Goal: Use online tool/utility: Utilize a website feature to perform a specific function

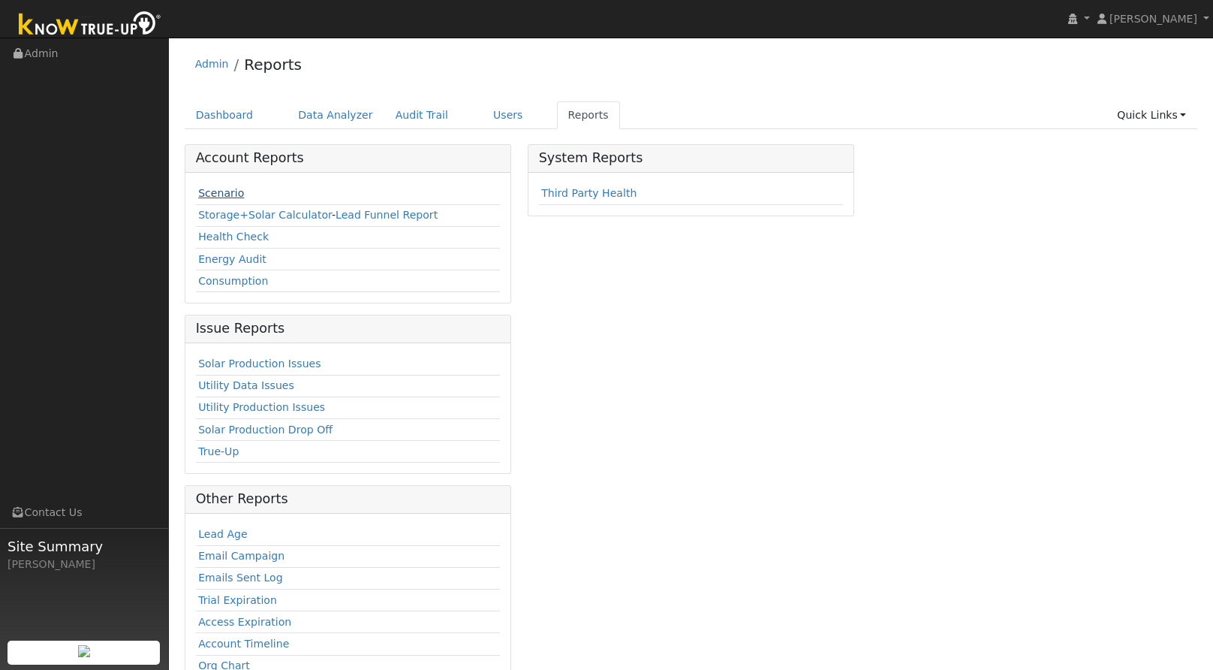
click at [217, 198] on link "Scenario" at bounding box center [221, 193] width 46 height 12
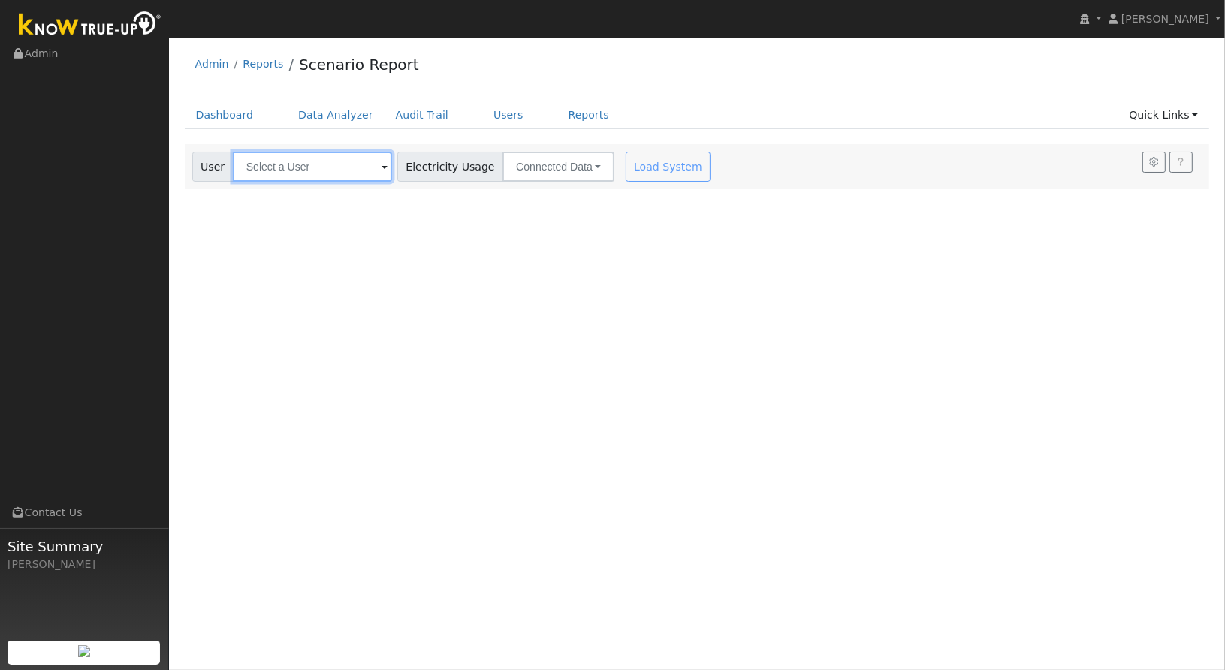
click at [340, 178] on input "text" at bounding box center [312, 167] width 159 height 30
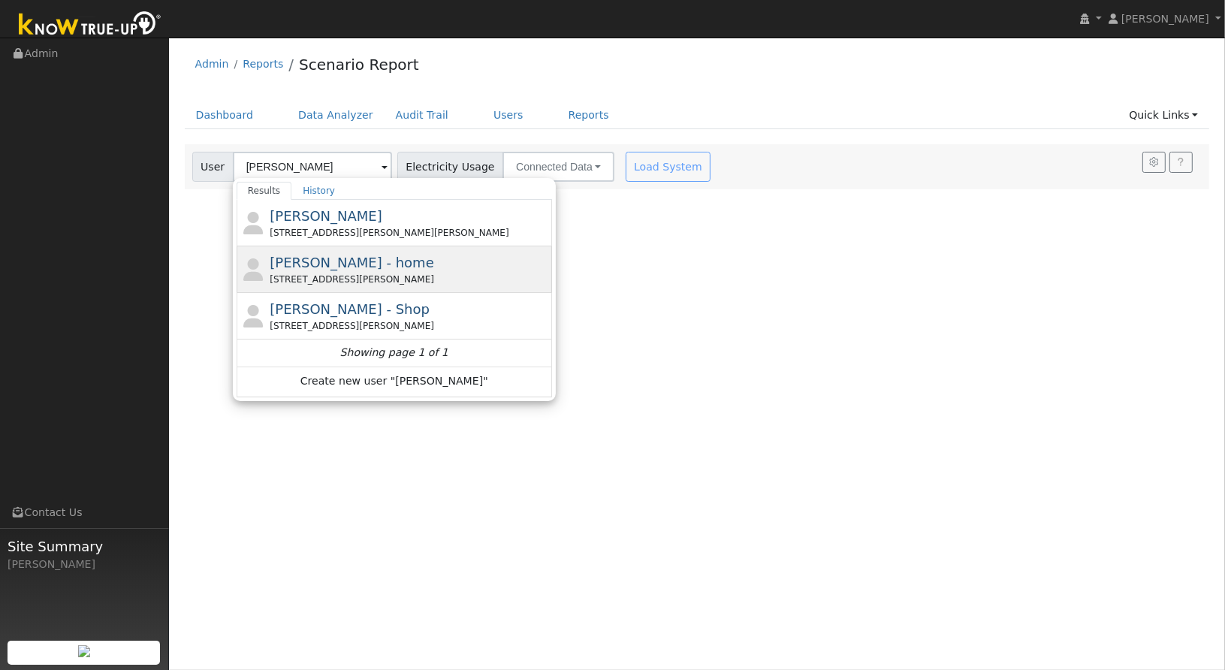
click at [306, 273] on div "[STREET_ADDRESS][PERSON_NAME]" at bounding box center [409, 280] width 279 height 14
type input "[PERSON_NAME] - home"
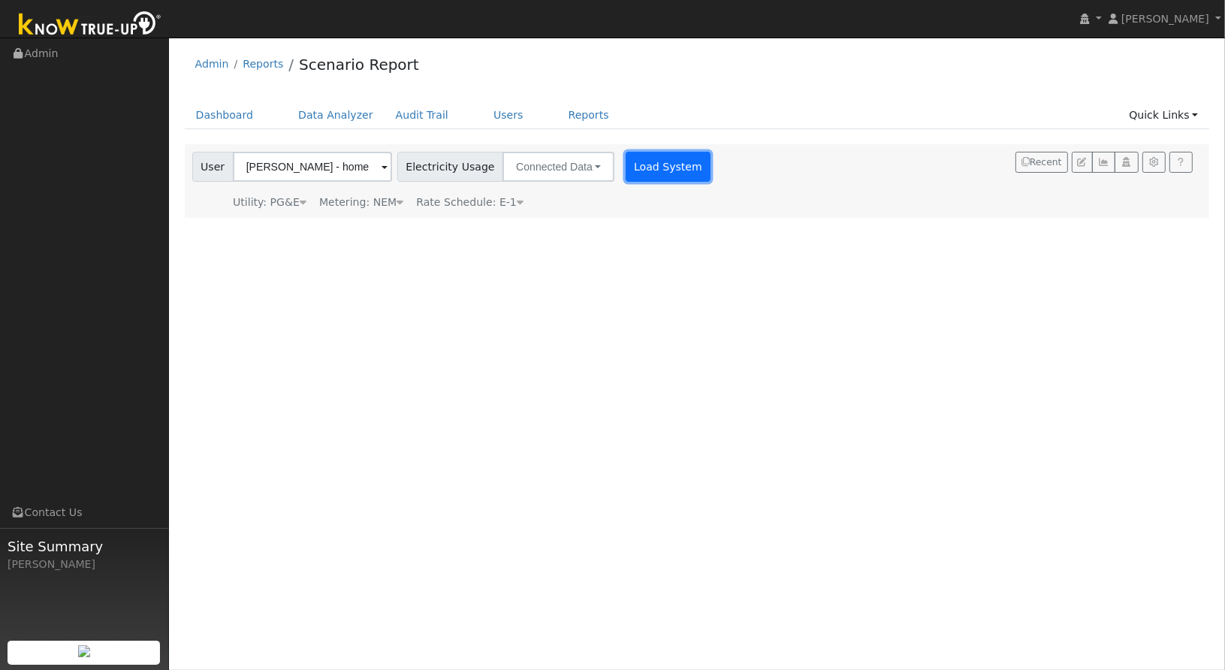
click at [651, 176] on button "Load System" at bounding box center [668, 167] width 86 height 30
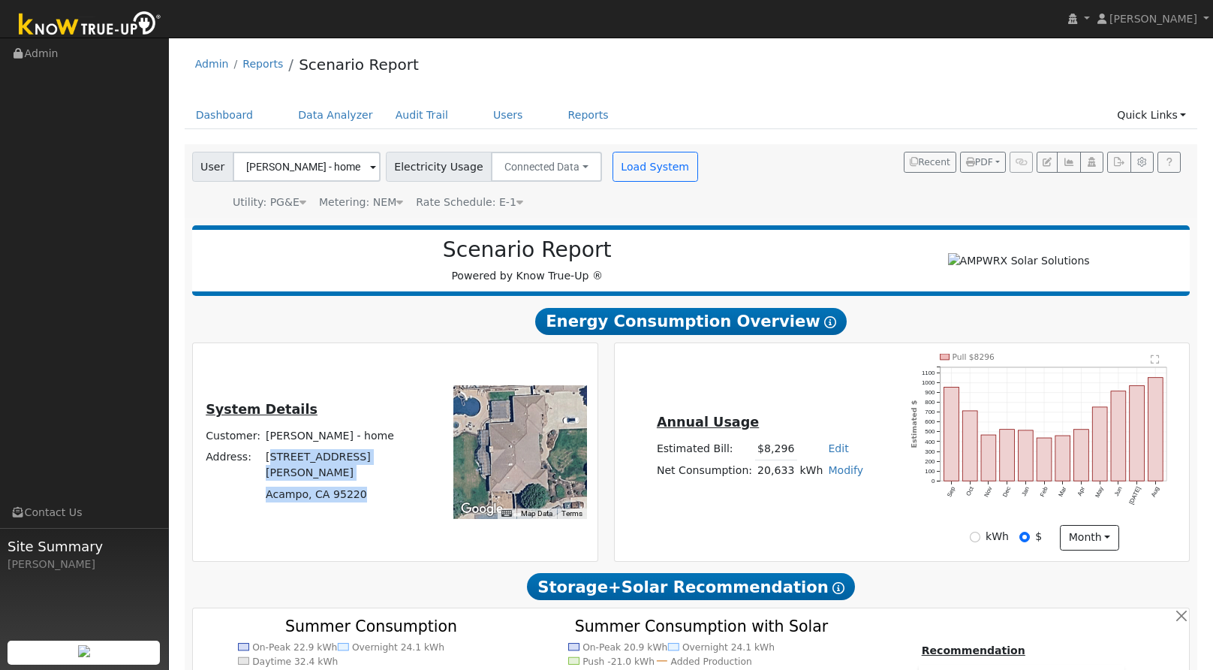
drag, startPoint x: 387, startPoint y: 497, endPoint x: 294, endPoint y: 468, distance: 97.6
click at [294, 468] on tbody "Customer: [PERSON_NAME] - home Address: [STREET_ADDRESS][PERSON_NAME]" at bounding box center [312, 466] width 218 height 80
drag, startPoint x: 294, startPoint y: 468, endPoint x: 308, endPoint y: 463, distance: 15.0
click at [308, 463] on td "[STREET_ADDRESS][PERSON_NAME]" at bounding box center [343, 465] width 158 height 37
click at [390, 481] on div "System Details Customer: [PERSON_NAME] - home Address: [STREET_ADDRESS][PERSON_…" at bounding box center [312, 452] width 234 height 106
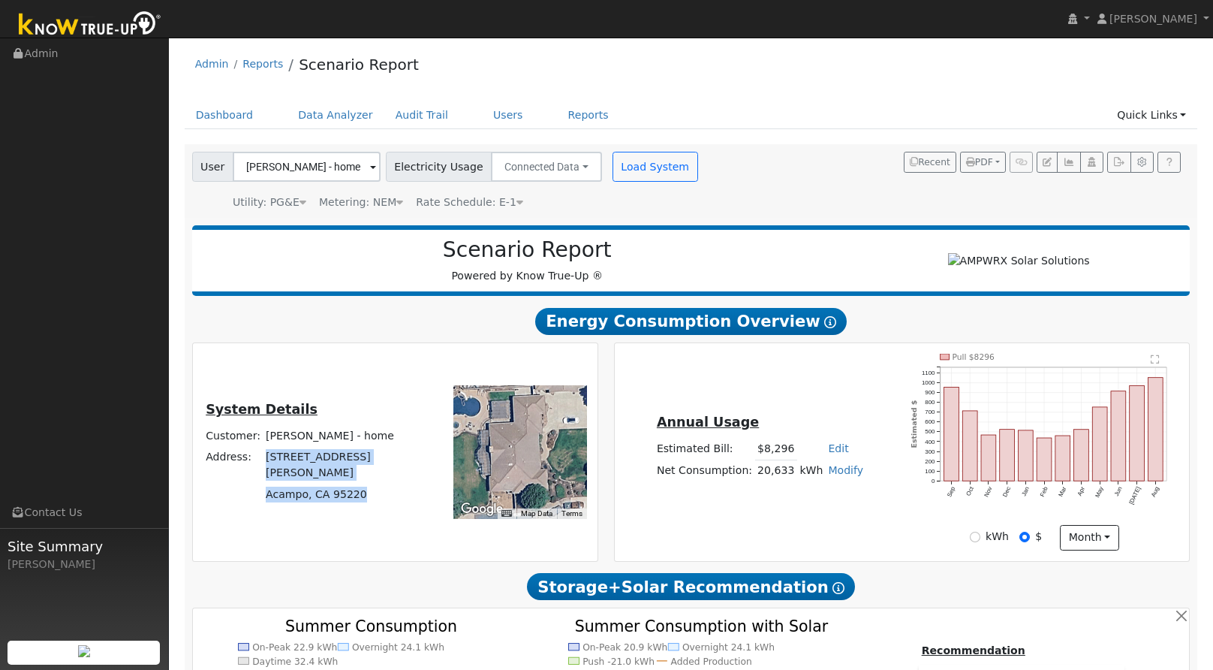
drag, startPoint x: 380, startPoint y: 491, endPoint x: 291, endPoint y: 461, distance: 93.6
click at [291, 461] on tbody "Customer: [PERSON_NAME] - home Address: [STREET_ADDRESS][PERSON_NAME]" at bounding box center [312, 466] width 218 height 80
drag, startPoint x: 291, startPoint y: 461, endPoint x: 306, endPoint y: 468, distance: 16.5
copy tbody "[STREET_ADDRESS][PERSON_NAME]"
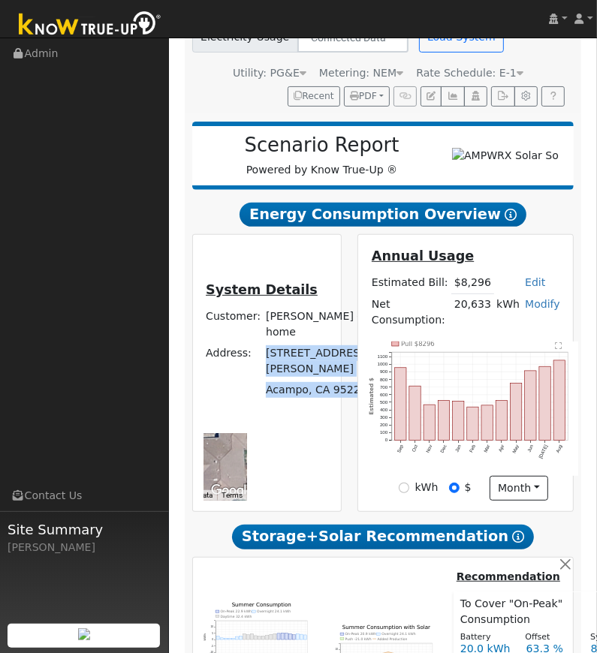
scroll to position [216, 0]
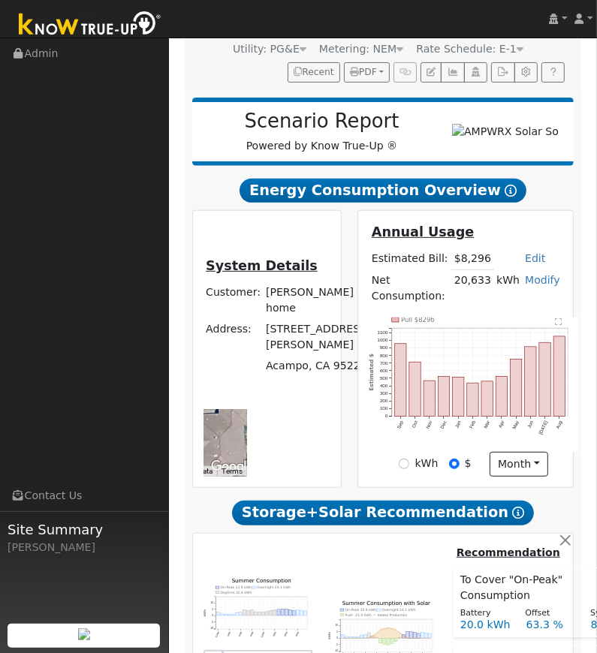
click at [406, 456] on div "kWh" at bounding box center [418, 464] width 39 height 16
click at [405, 459] on input "kWh" at bounding box center [404, 464] width 11 height 11
radio input "true"
radio input "false"
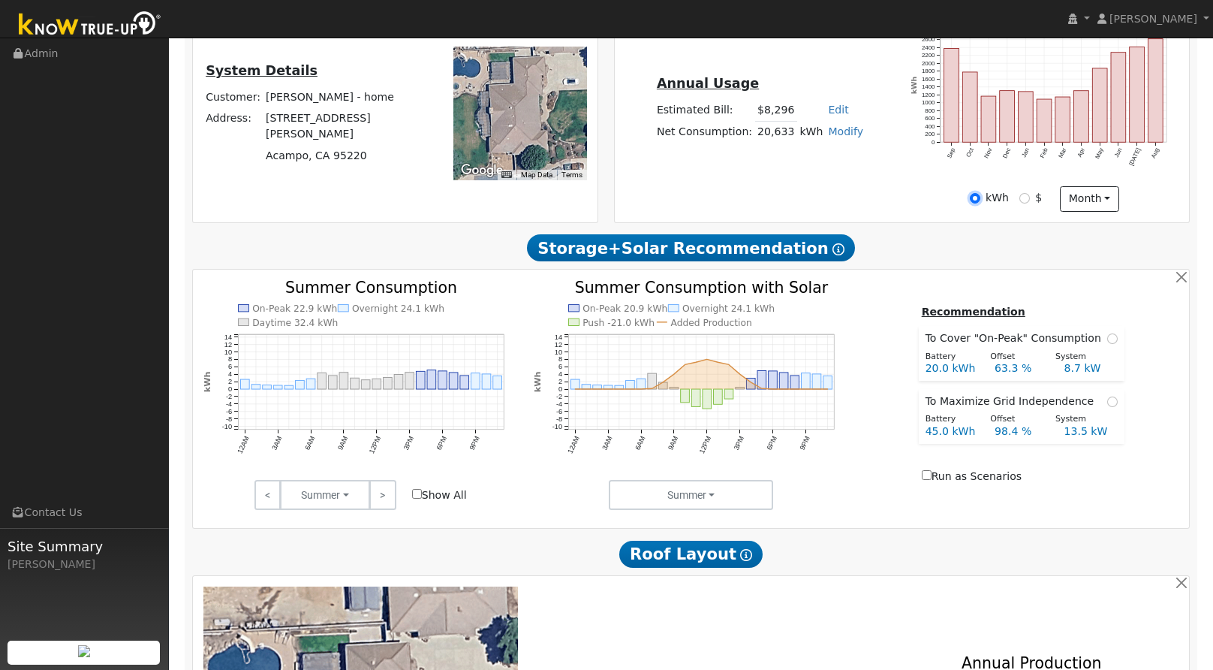
scroll to position [339, 0]
click at [391, 494] on link ">" at bounding box center [382, 494] width 26 height 30
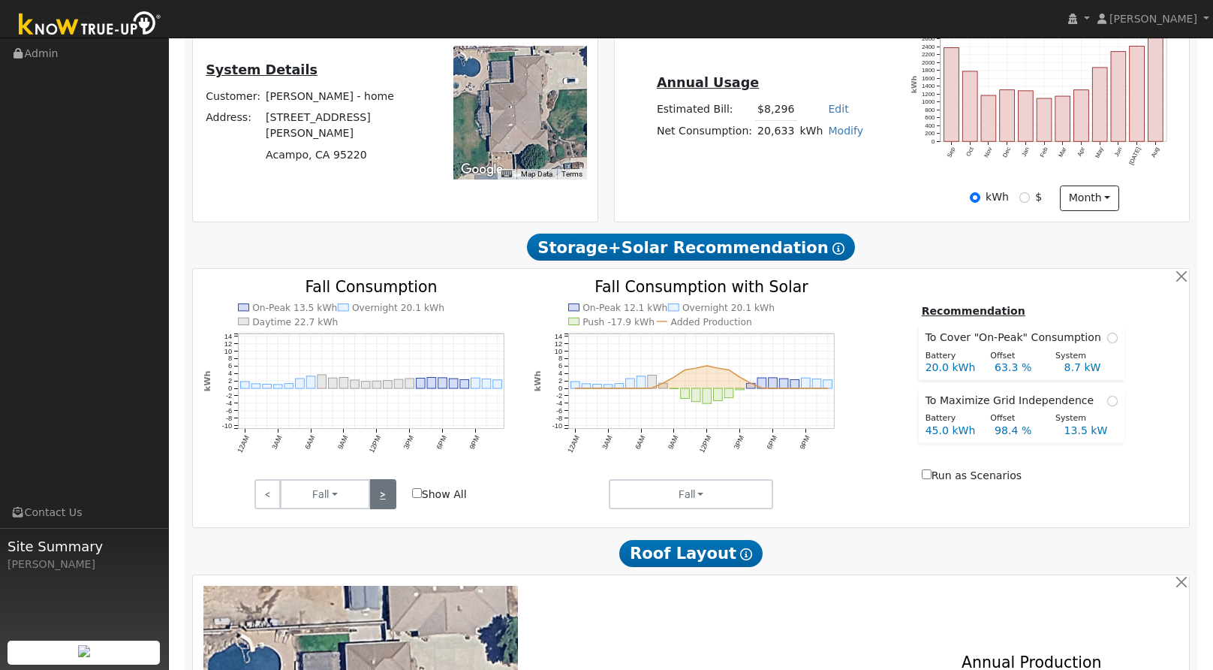
click at [391, 494] on link ">" at bounding box center [382, 494] width 26 height 30
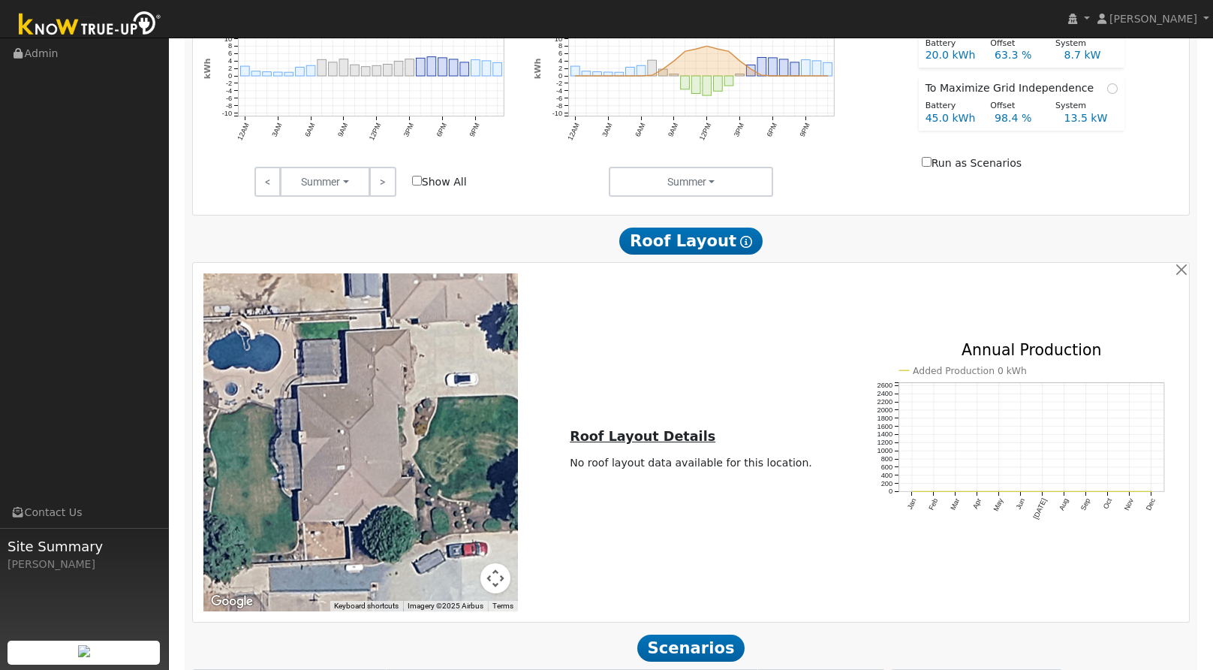
scroll to position [794, 0]
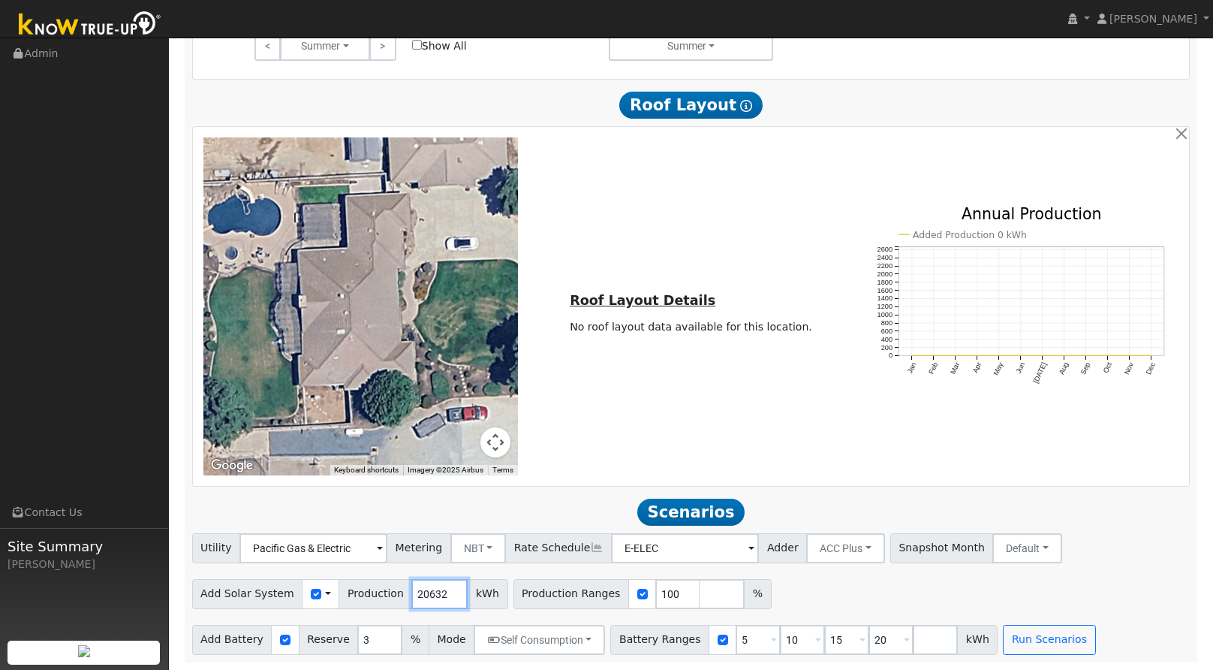
click at [436, 598] on input "20632" at bounding box center [439, 594] width 56 height 30
click at [427, 592] on input "20632" at bounding box center [439, 594] width 56 height 30
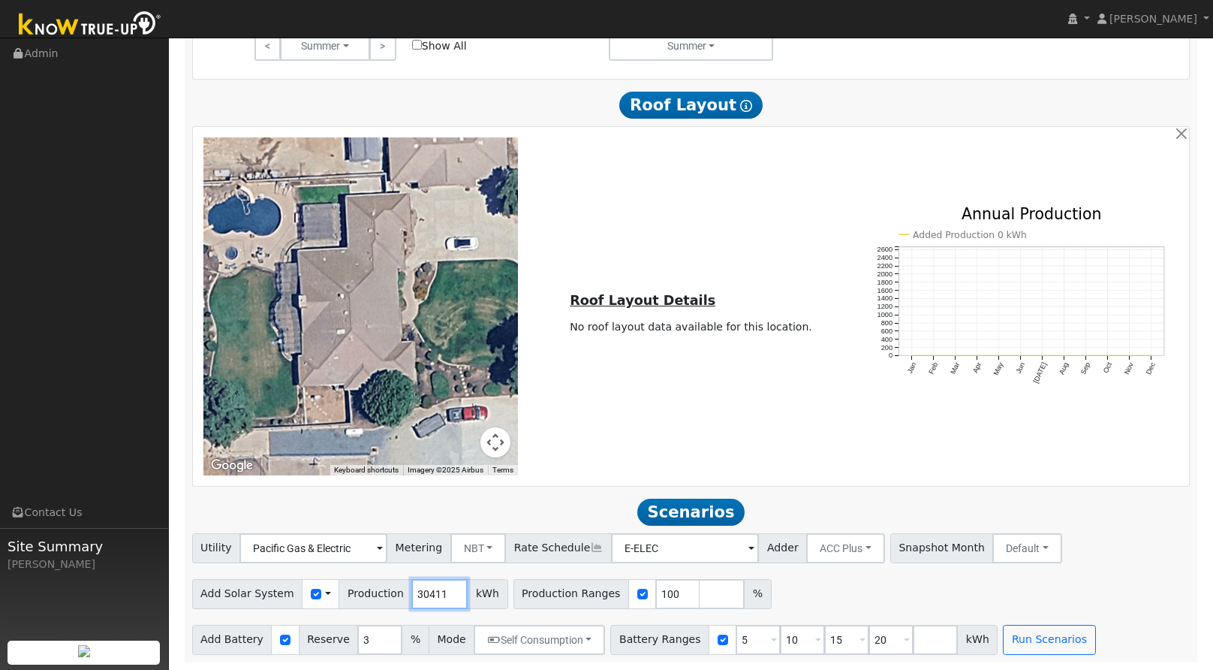
type input "30411"
drag, startPoint x: 721, startPoint y: 635, endPoint x: 589, endPoint y: 634, distance: 131.4
click at [589, 634] on div "Add Battery Reserve 3 % Mode Self Consumption Self Consumption Peak Savings ACC…" at bounding box center [691, 636] width 1004 height 35
type input "10"
type input "15"
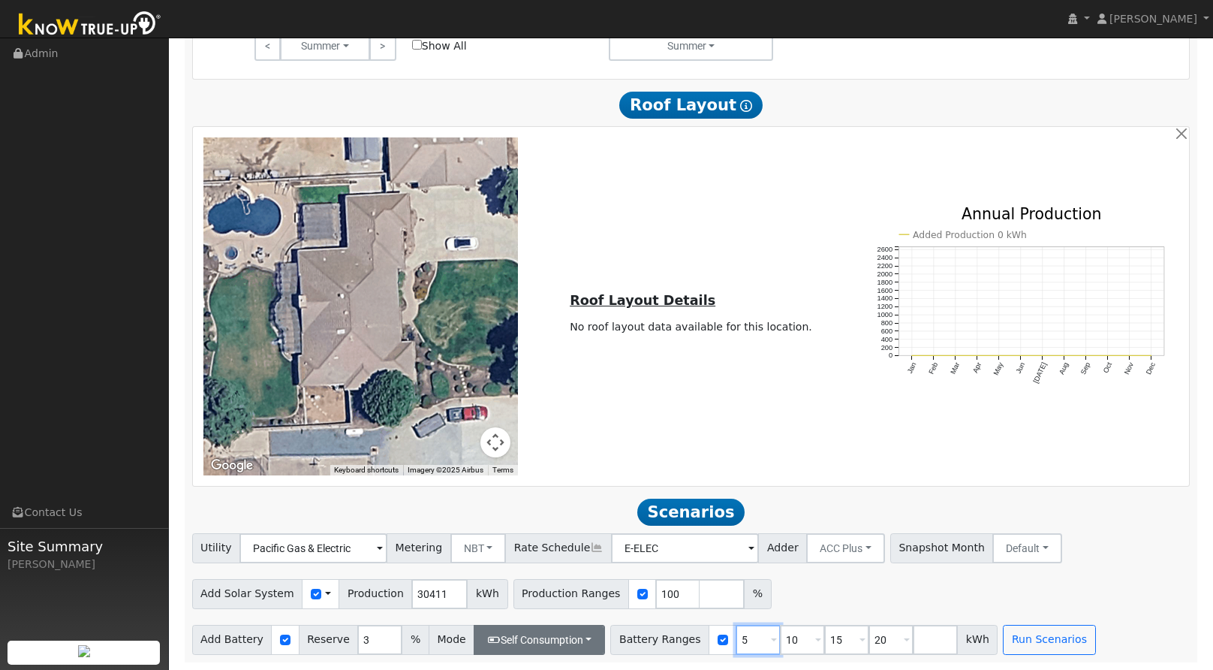
type input "20"
type input "15"
type input "20"
type input "2"
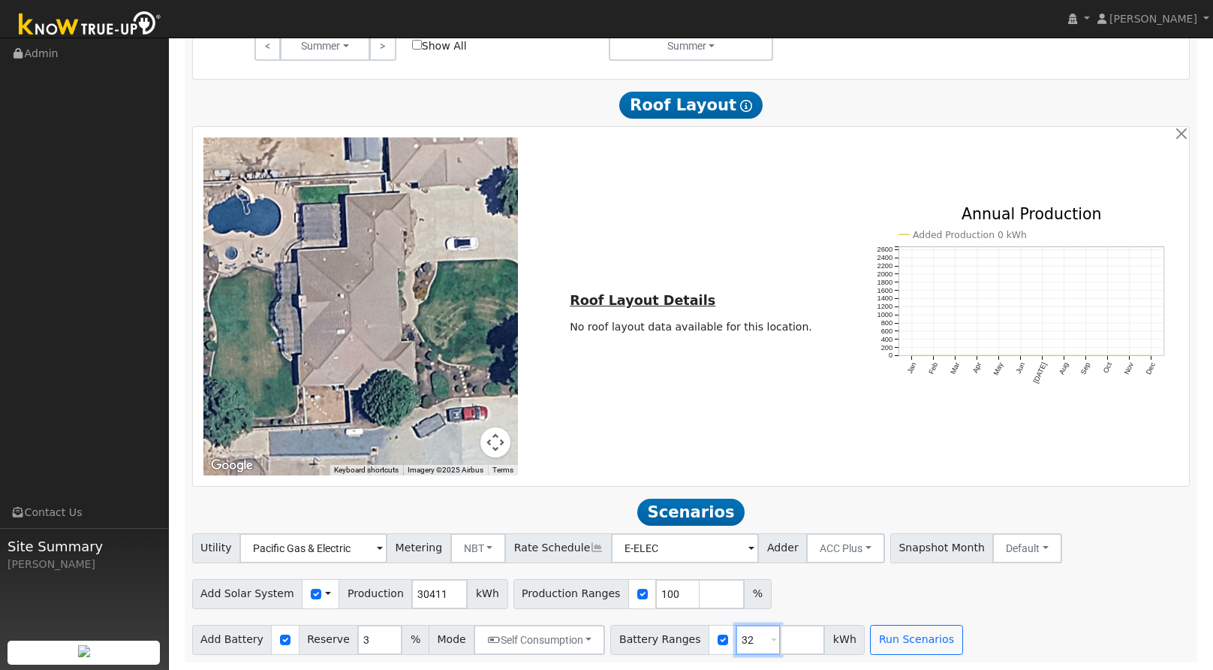
type input "32"
click at [783, 637] on input "number" at bounding box center [802, 640] width 45 height 30
type input "16"
type input "32"
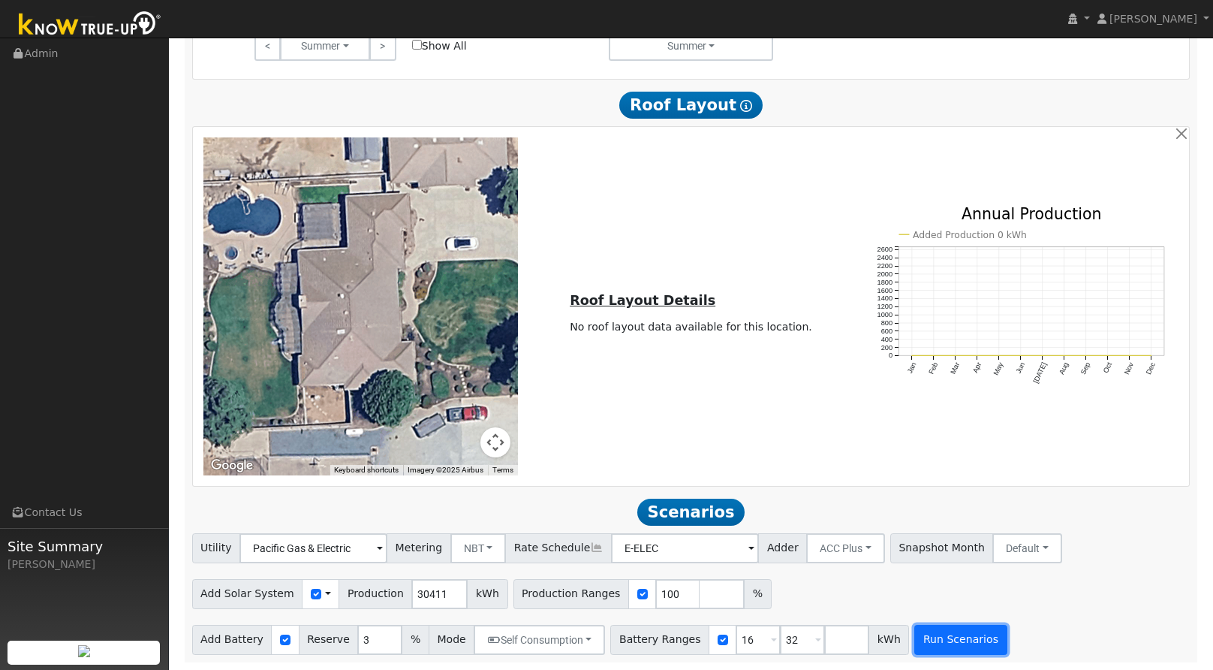
click at [927, 639] on button "Run Scenarios" at bounding box center [961, 640] width 92 height 30
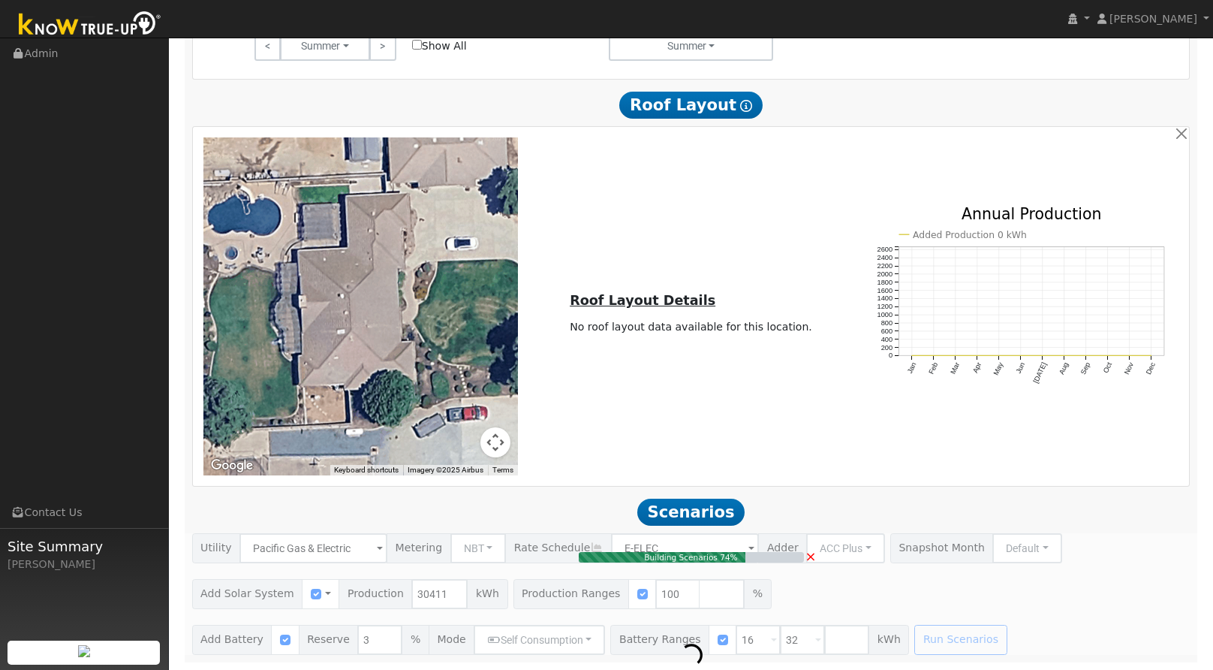
type input "20.3"
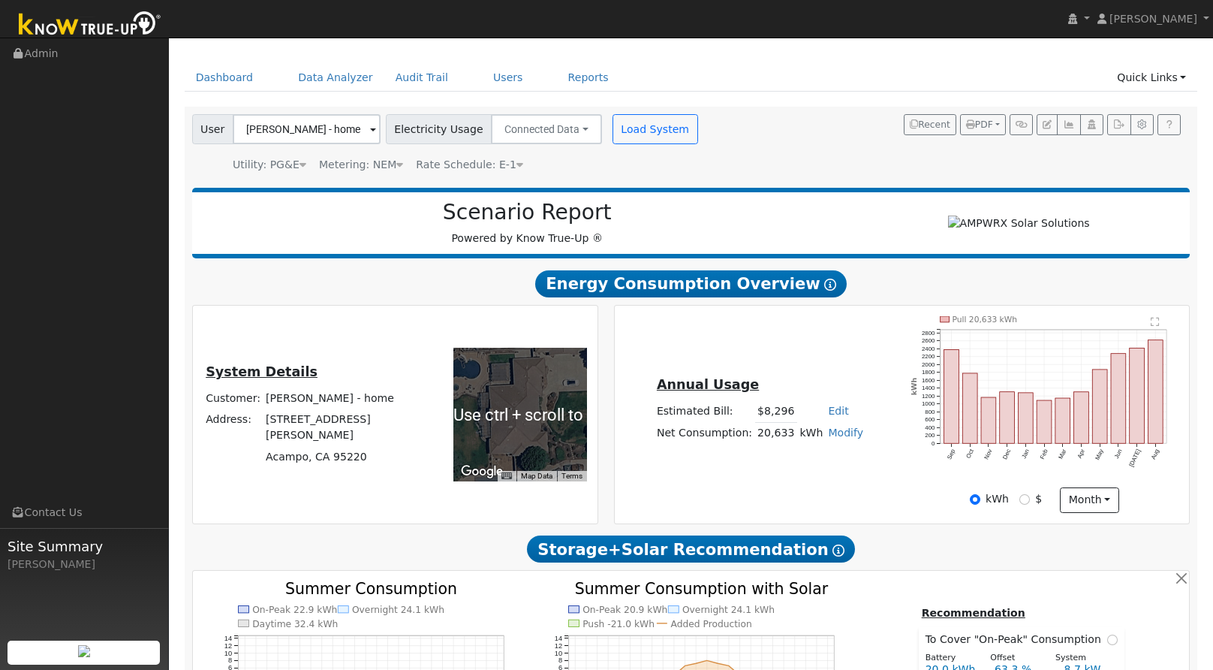
scroll to position [31, 0]
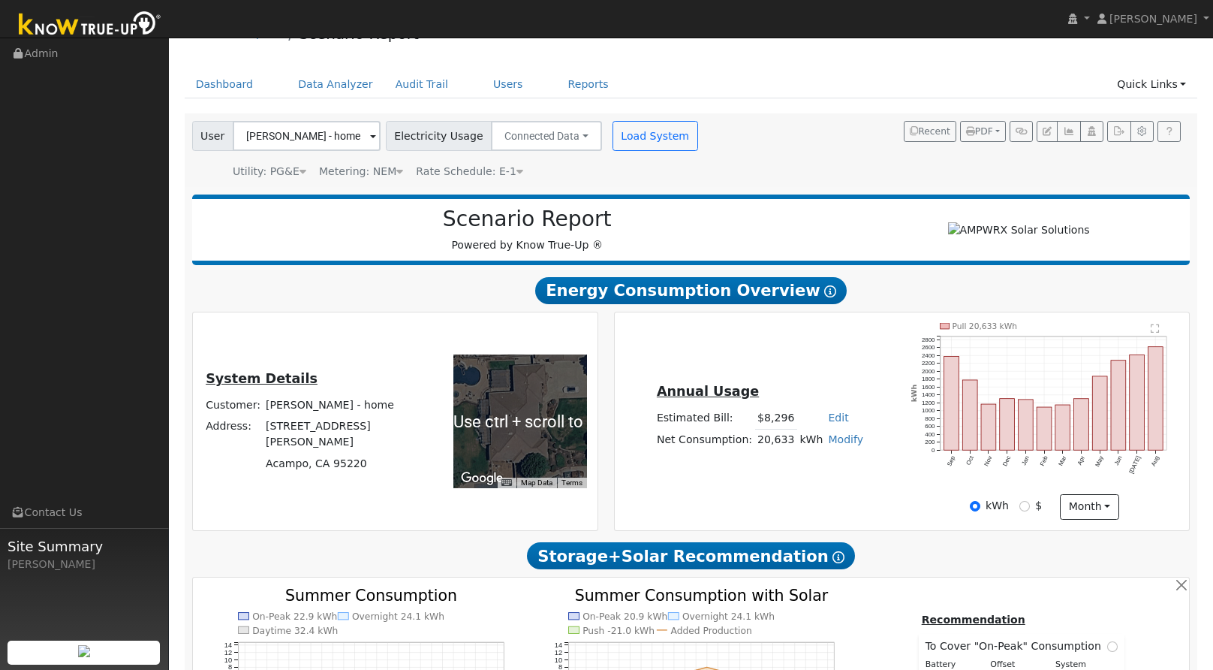
click at [327, 116] on div "User [PERSON_NAME] - home Account Default Account Default Account [STREET_ADDRE…" at bounding box center [446, 133] width 515 height 35
click at [327, 132] on input "[PERSON_NAME] - home" at bounding box center [307, 136] width 148 height 30
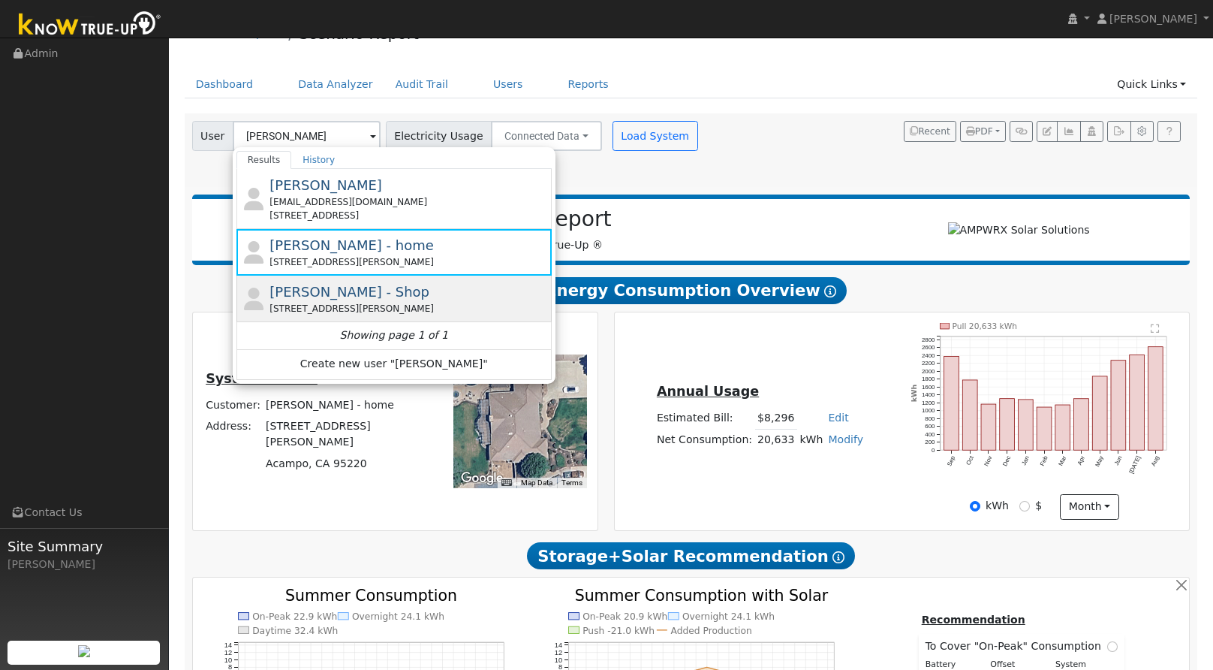
click at [333, 284] on span "[PERSON_NAME] - Shop" at bounding box center [350, 292] width 160 height 16
type input "[PERSON_NAME] - Shop"
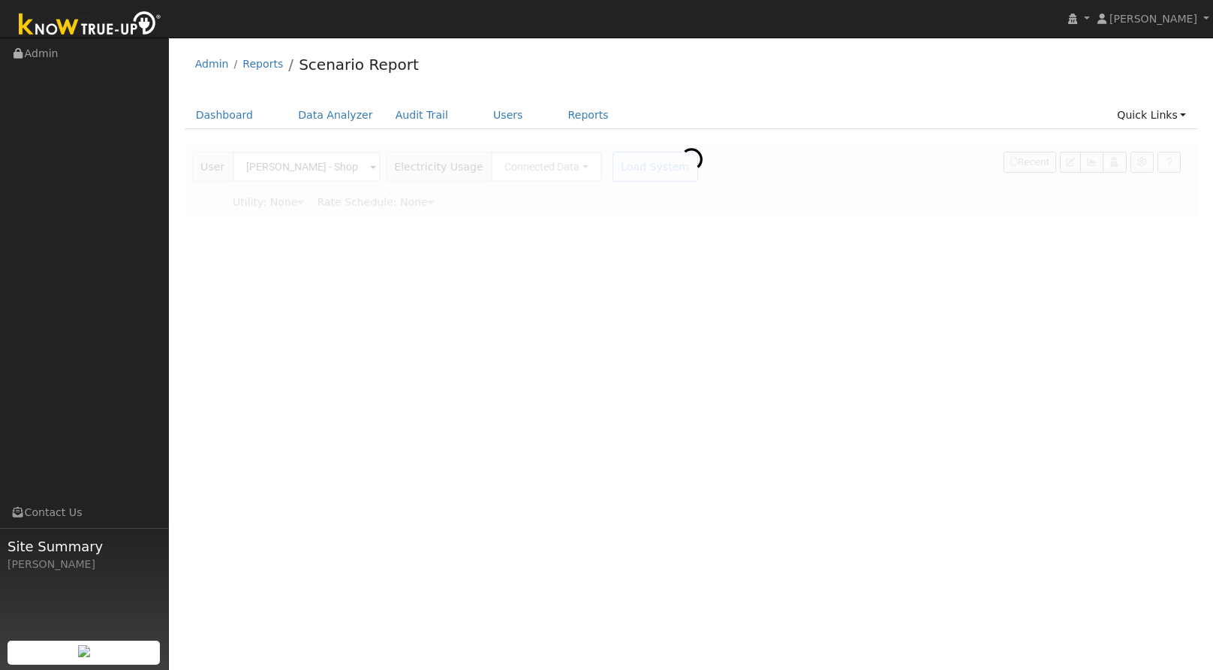
scroll to position [0, 0]
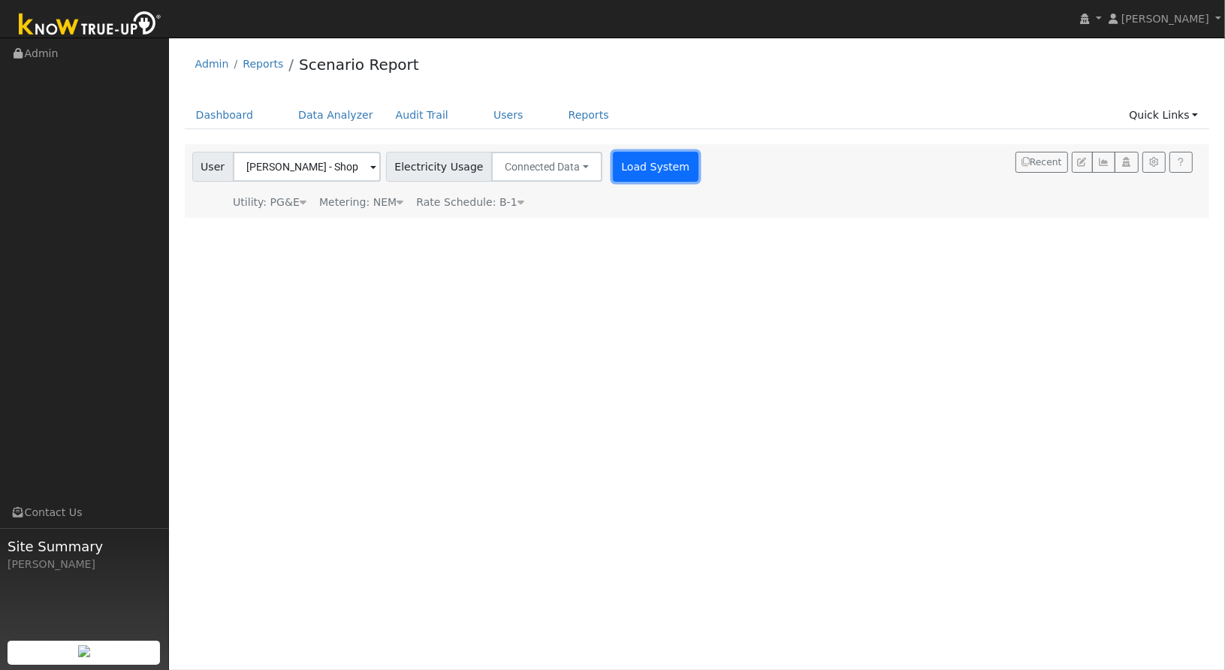
click at [624, 163] on button "Load System" at bounding box center [656, 167] width 86 height 30
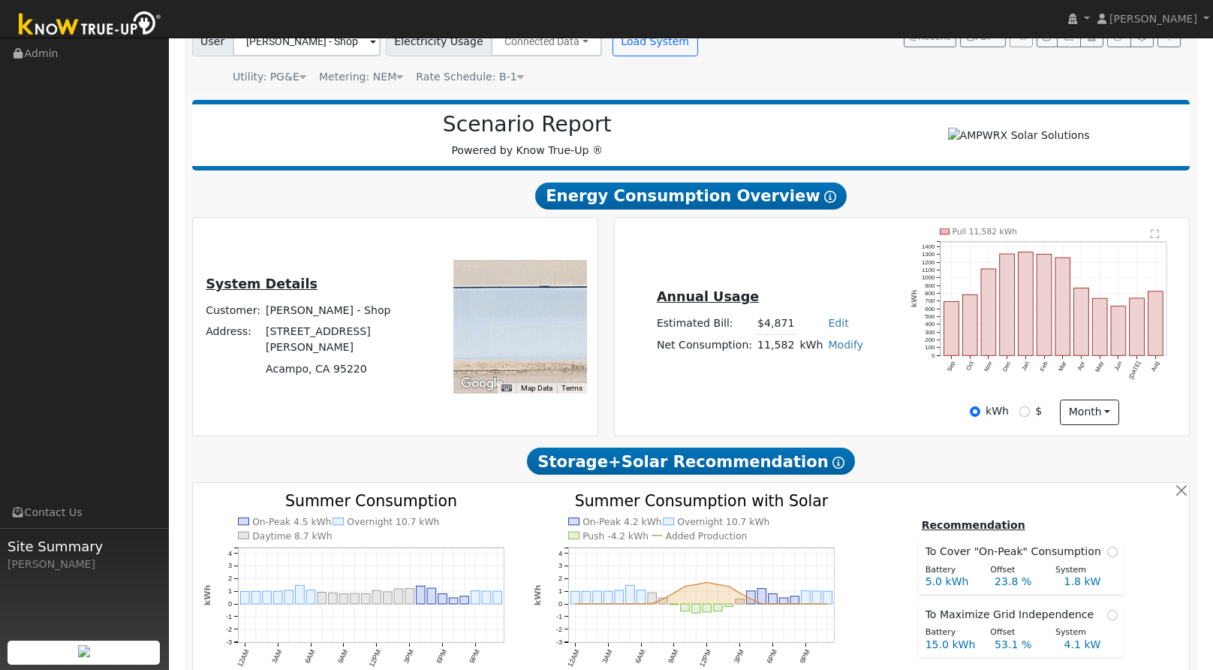
scroll to position [126, 0]
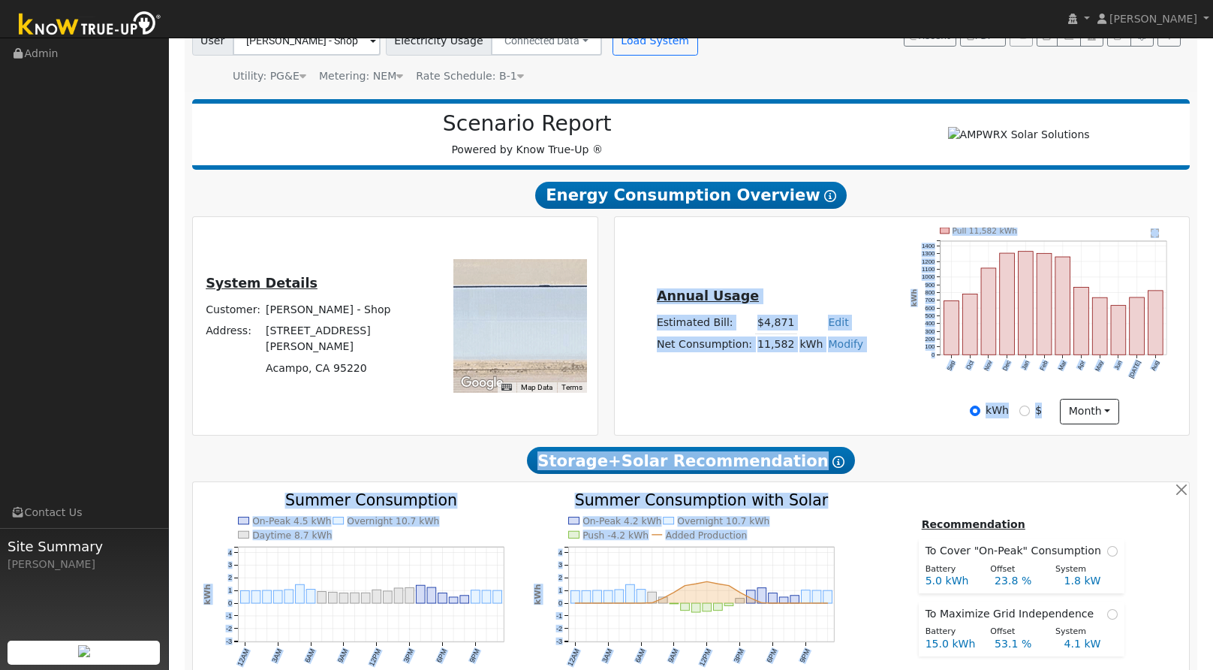
drag, startPoint x: 574, startPoint y: 611, endPoint x: 492, endPoint y: 404, distance: 222.8
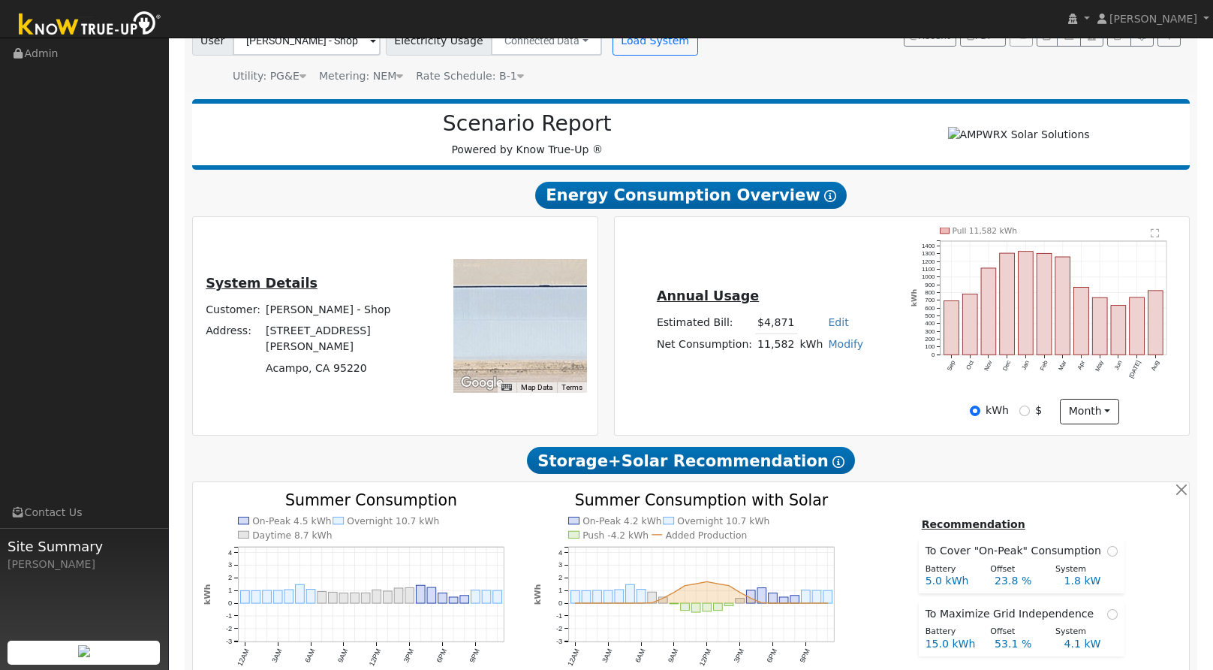
drag, startPoint x: 492, startPoint y: 404, endPoint x: 372, endPoint y: 346, distance: 132.7
click at [372, 346] on td "[STREET_ADDRESS][PERSON_NAME]" at bounding box center [343, 339] width 158 height 37
drag, startPoint x: 372, startPoint y: 346, endPoint x: 285, endPoint y: 345, distance: 87.1
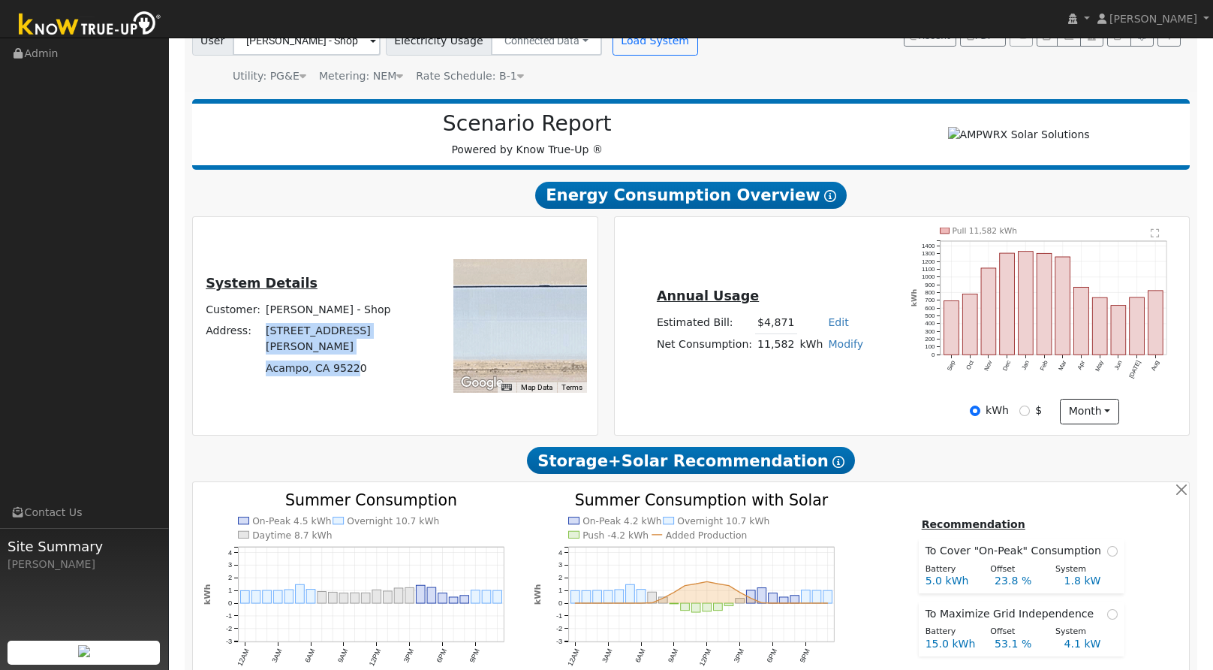
click at [285, 345] on tbody "Customer: [PERSON_NAME] - Shop Address: [STREET_ADDRESS][PERSON_NAME]" at bounding box center [312, 340] width 218 height 80
drag, startPoint x: 285, startPoint y: 345, endPoint x: 316, endPoint y: 345, distance: 30.8
copy tbody "[STREET_ADDRESS][PERSON_NAME]"
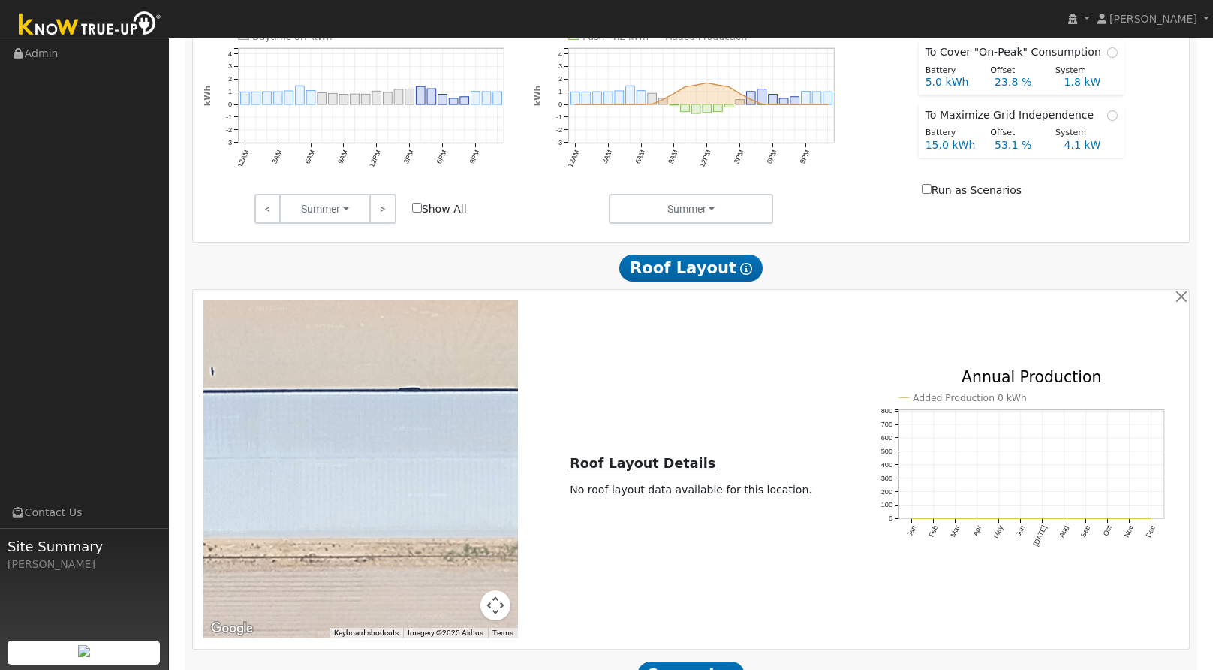
scroll to position [794, 0]
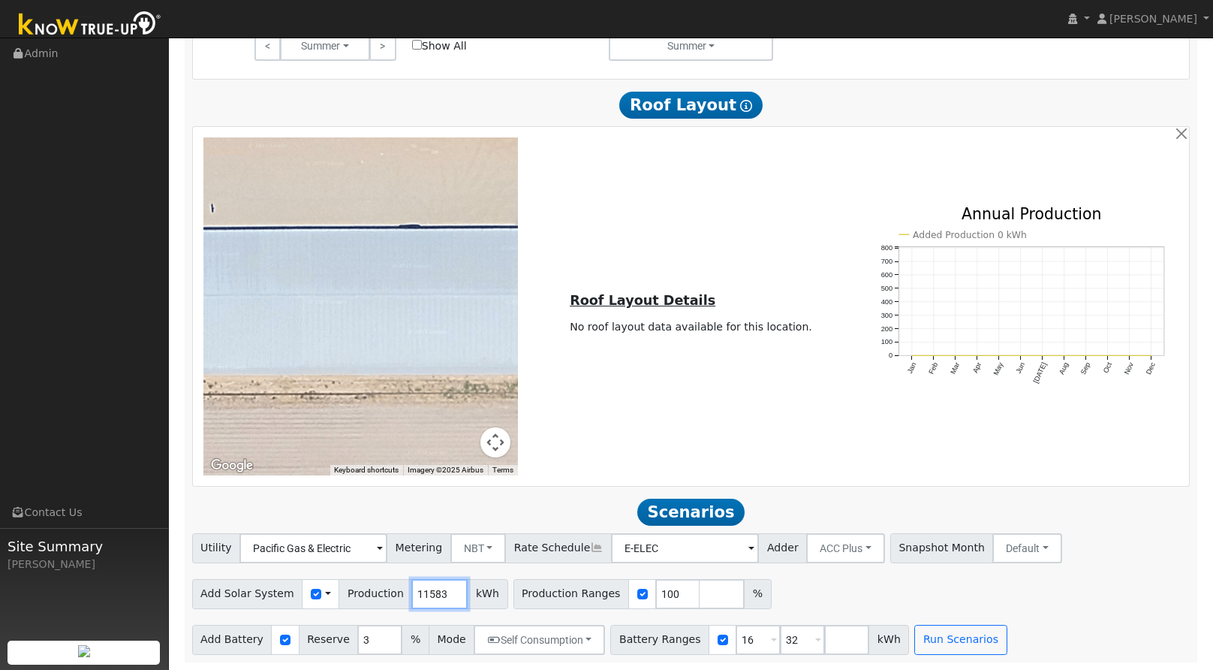
click at [437, 590] on input "11583" at bounding box center [439, 594] width 56 height 30
click at [437, 590] on input "11584" at bounding box center [439, 594] width 56 height 30
drag, startPoint x: 426, startPoint y: 592, endPoint x: 336, endPoint y: 598, distance: 89.6
click at [336, 598] on div "Add Solar System Use CSV Data Production 11584 kWh" at bounding box center [350, 594] width 316 height 30
type input "4"
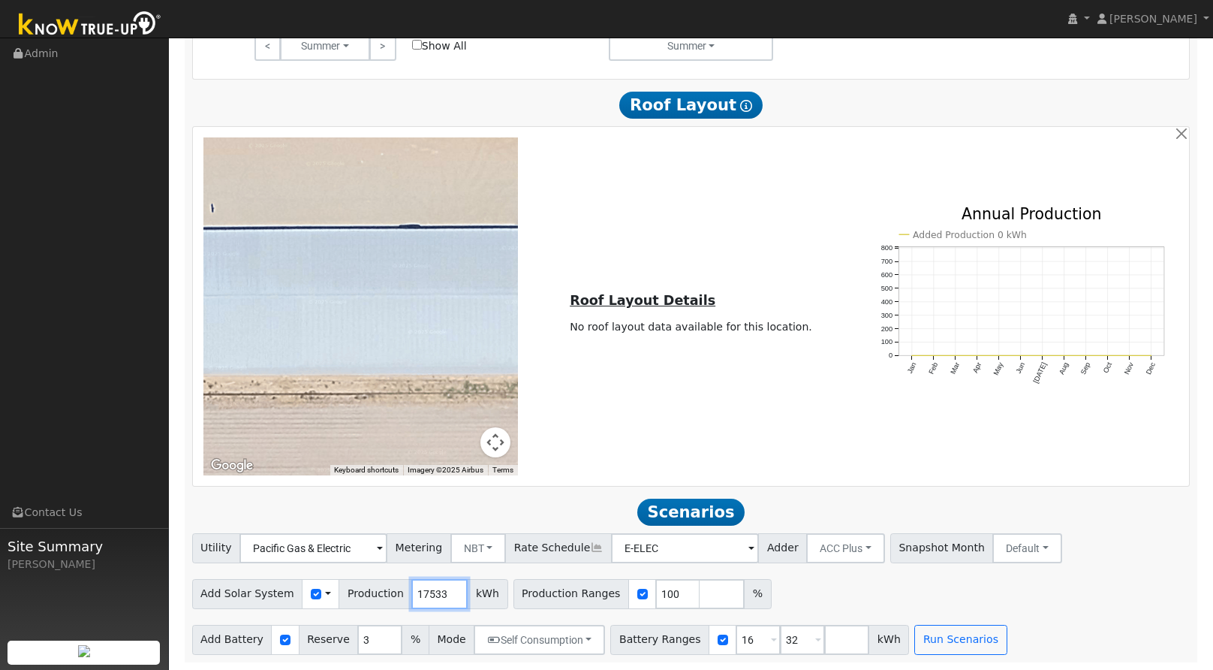
type input "17533"
drag, startPoint x: 363, startPoint y: 637, endPoint x: 303, endPoint y: 640, distance: 60.1
click at [303, 640] on div "Add Battery Reserve 3 % Mode Self Consumption Self Consumption Peak Savings ACC…" at bounding box center [399, 640] width 414 height 30
type input "16.1"
click at [931, 624] on div "Add Battery Reserve 16.1 % Mode Self Consumption Self Consumption Peak Savings …" at bounding box center [691, 636] width 1004 height 35
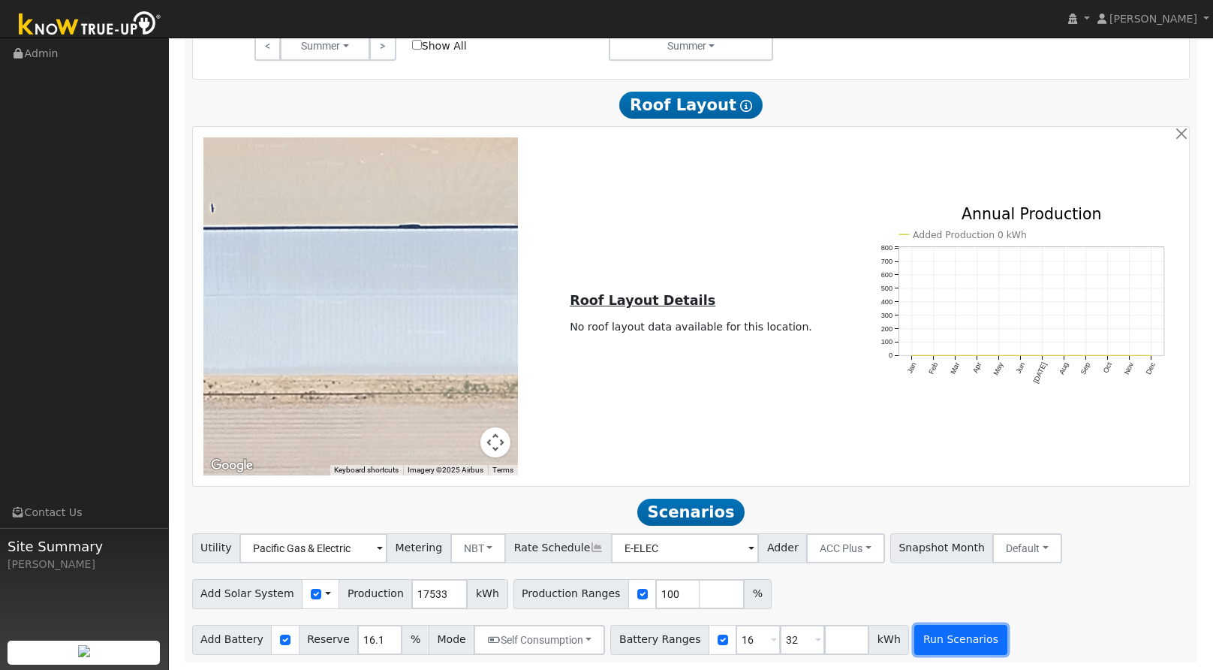
click at [925, 632] on button "Run Scenarios" at bounding box center [961, 640] width 92 height 30
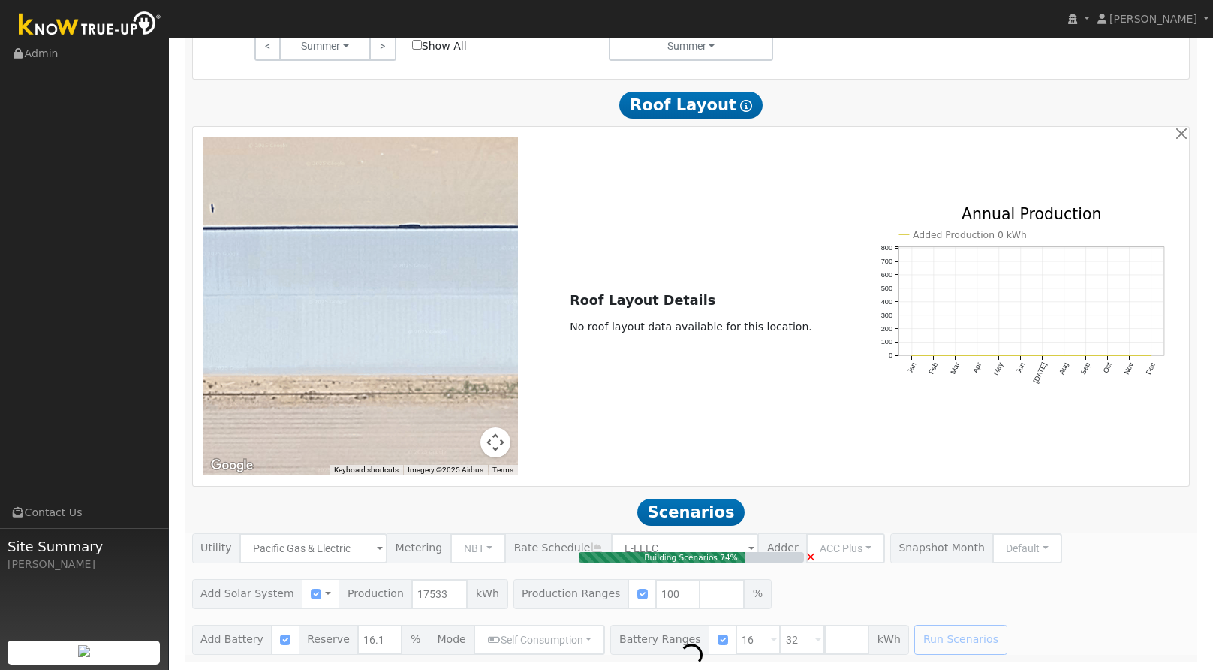
type input "$40,910"
type input "$19,200"
type input "$18,033"
type input "11.7"
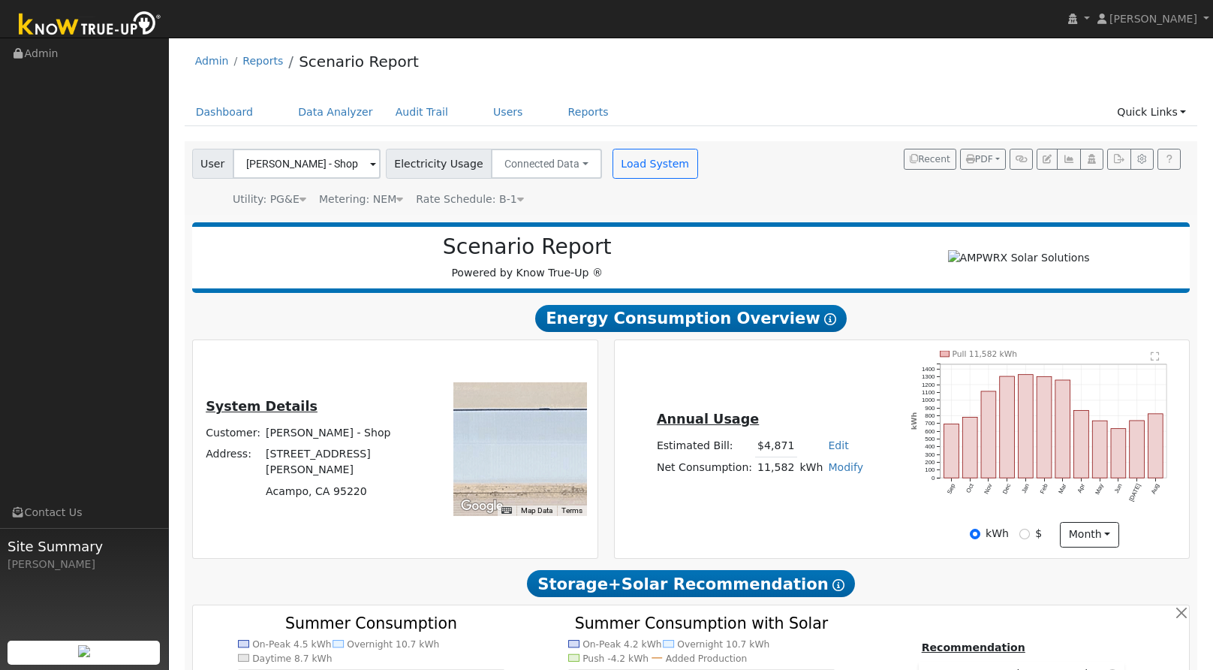
scroll to position [0, 0]
